Goal: Transaction & Acquisition: Book appointment/travel/reservation

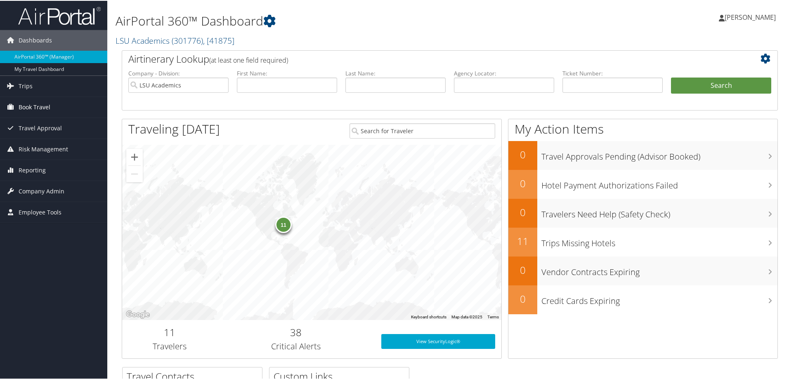
click at [50, 104] on span "Book Travel" at bounding box center [35, 106] width 32 height 21
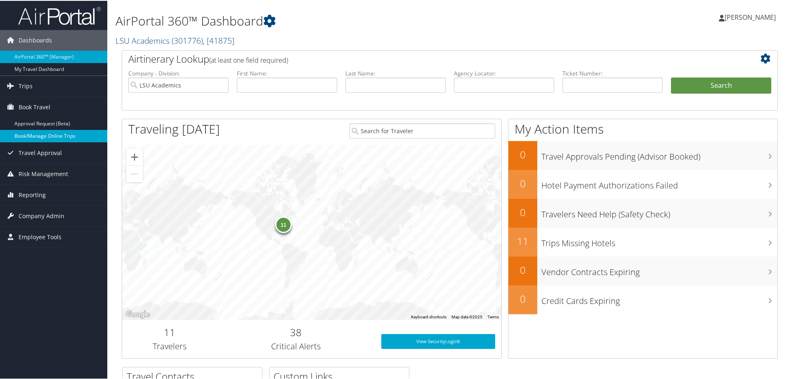
click at [44, 133] on link "Book/Manage Online Trips" at bounding box center [53, 135] width 107 height 12
